Goal: Navigation & Orientation: Find specific page/section

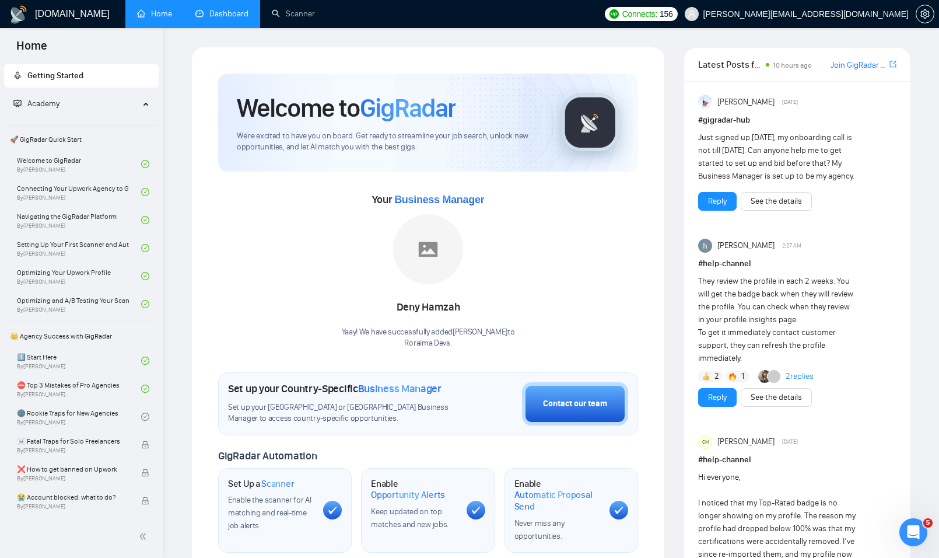
click at [236, 13] on link "Dashboard" at bounding box center [221, 14] width 53 height 10
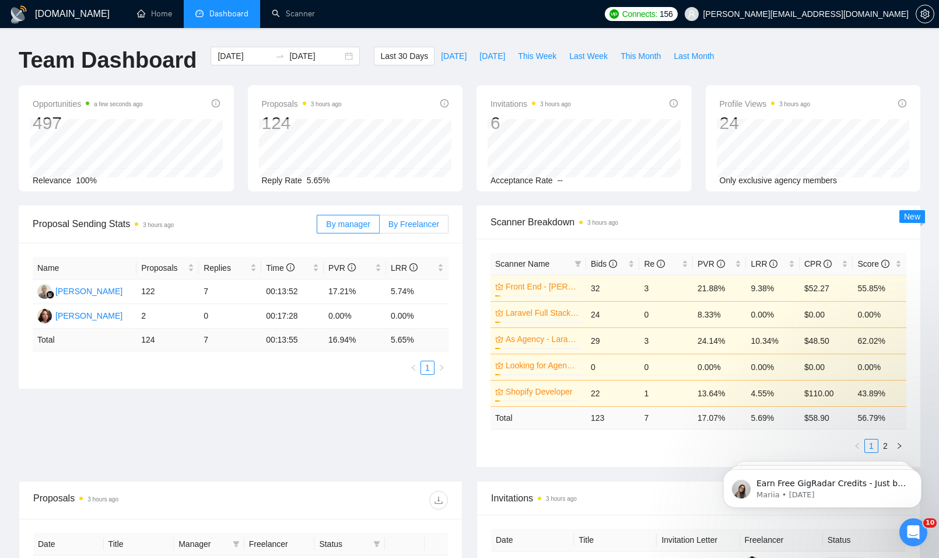
click at [425, 227] on span "By Freelancer" at bounding box center [413, 223] width 51 height 9
click at [380, 227] on input "By Freelancer" at bounding box center [380, 227] width 0 height 0
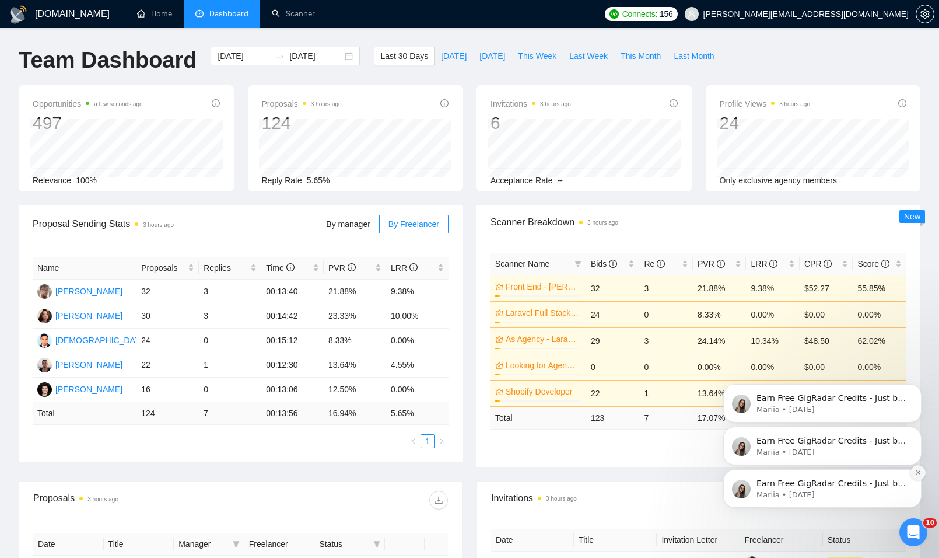
click at [913, 473] on button "Dismiss notification" at bounding box center [917, 472] width 15 height 15
click at [913, 473] on button "Dismiss notification" at bounding box center [918, 473] width 12 height 12
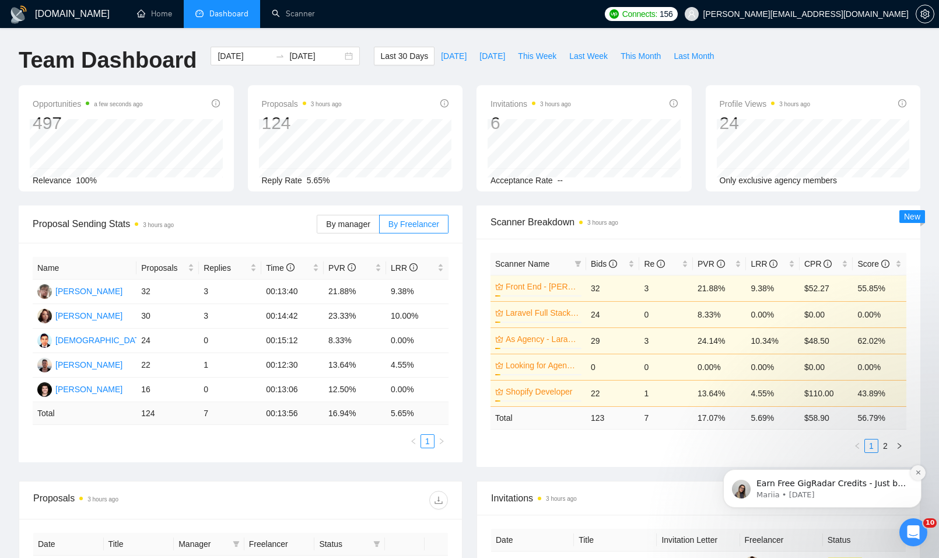
click at [917, 471] on icon "Dismiss notification" at bounding box center [918, 472] width 6 height 6
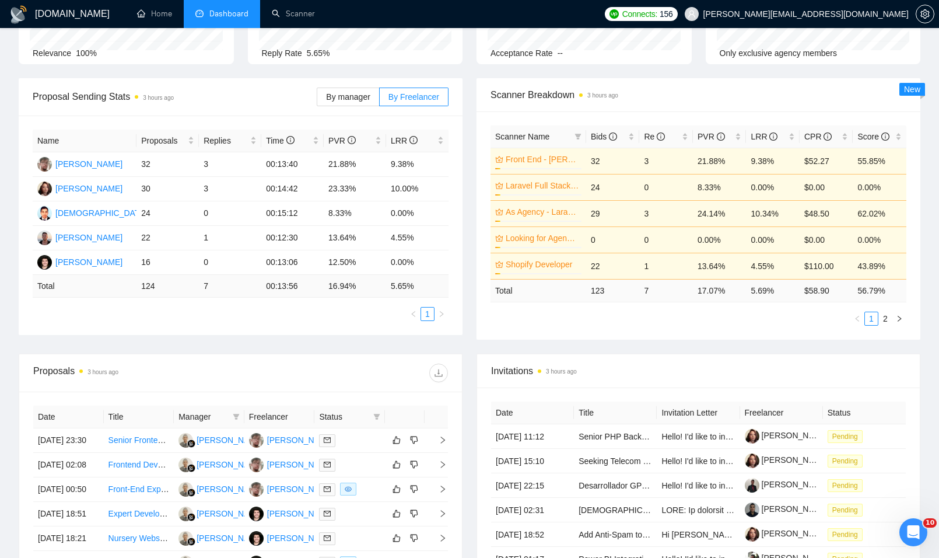
scroll to position [292, 0]
